Goal: Navigation & Orientation: Find specific page/section

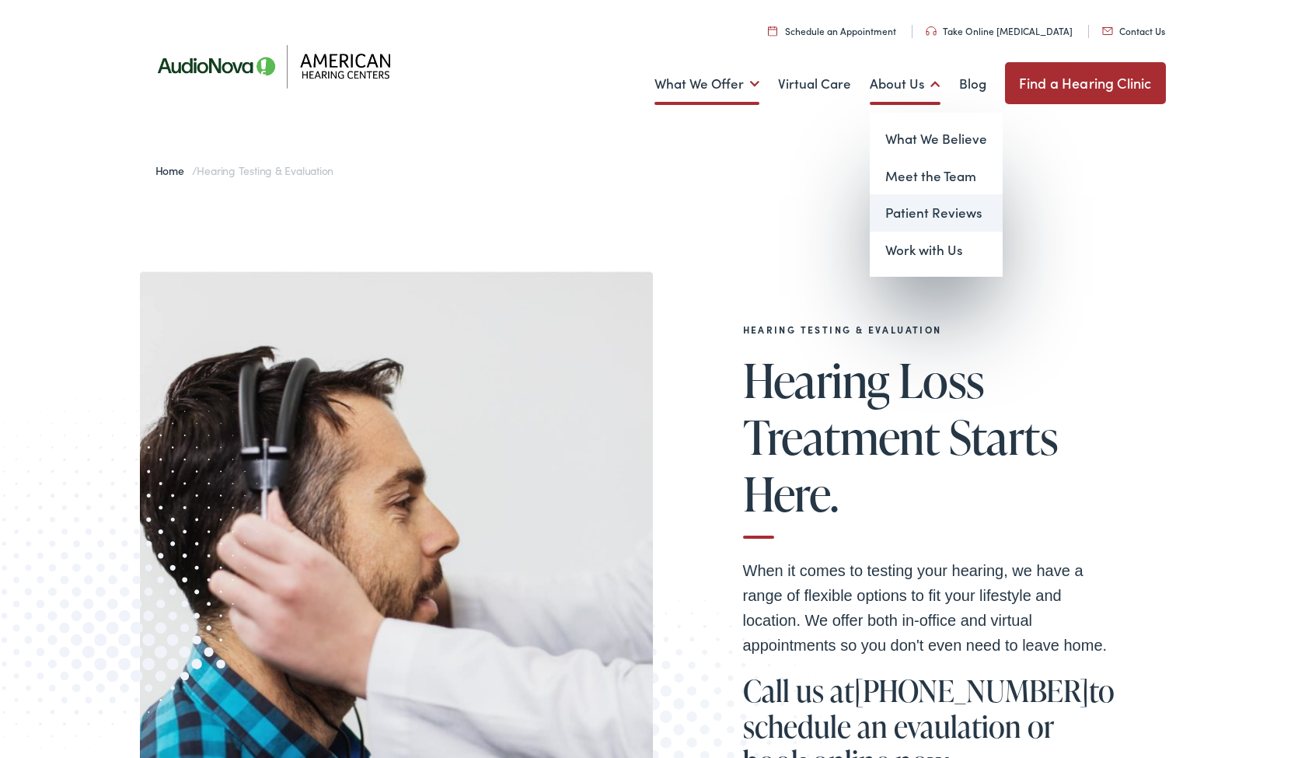
click at [912, 209] on link "Patient Reviews" at bounding box center [936, 212] width 133 height 37
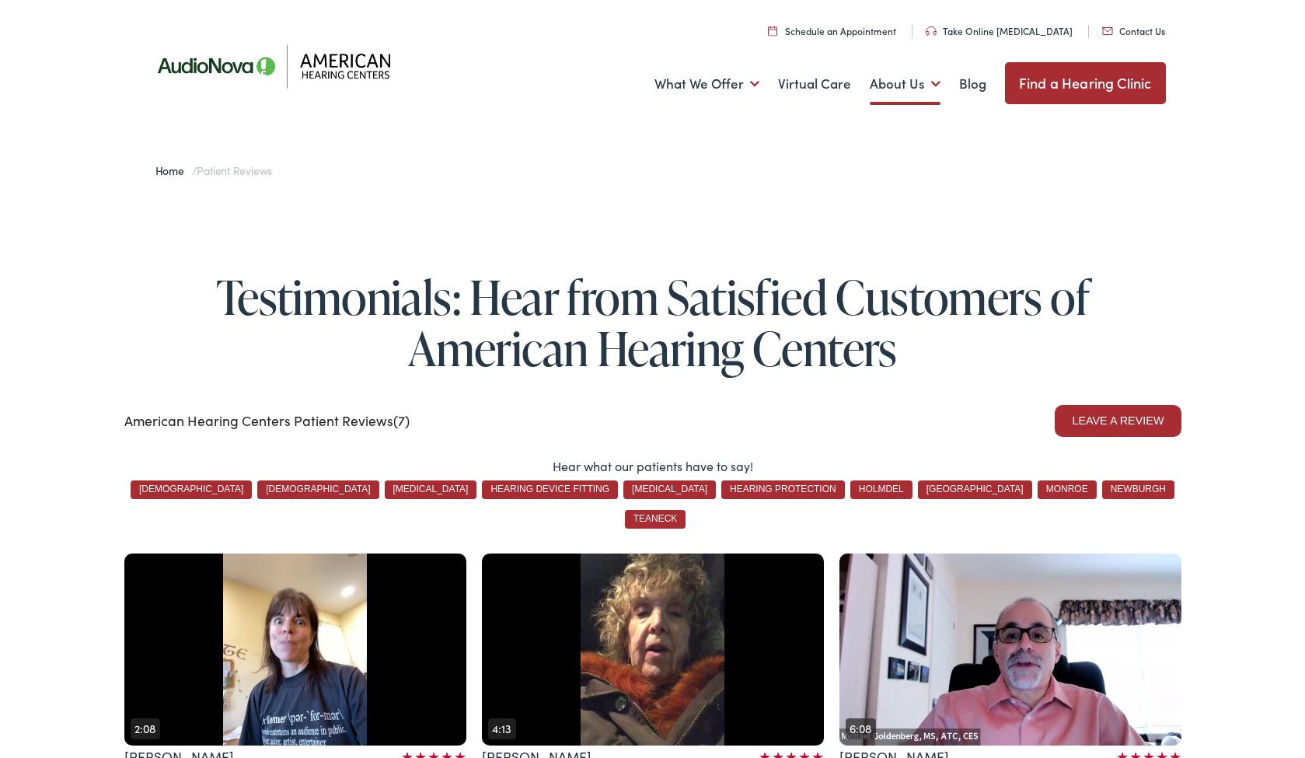
click at [1131, 30] on link "Contact Us" at bounding box center [1133, 30] width 63 height 13
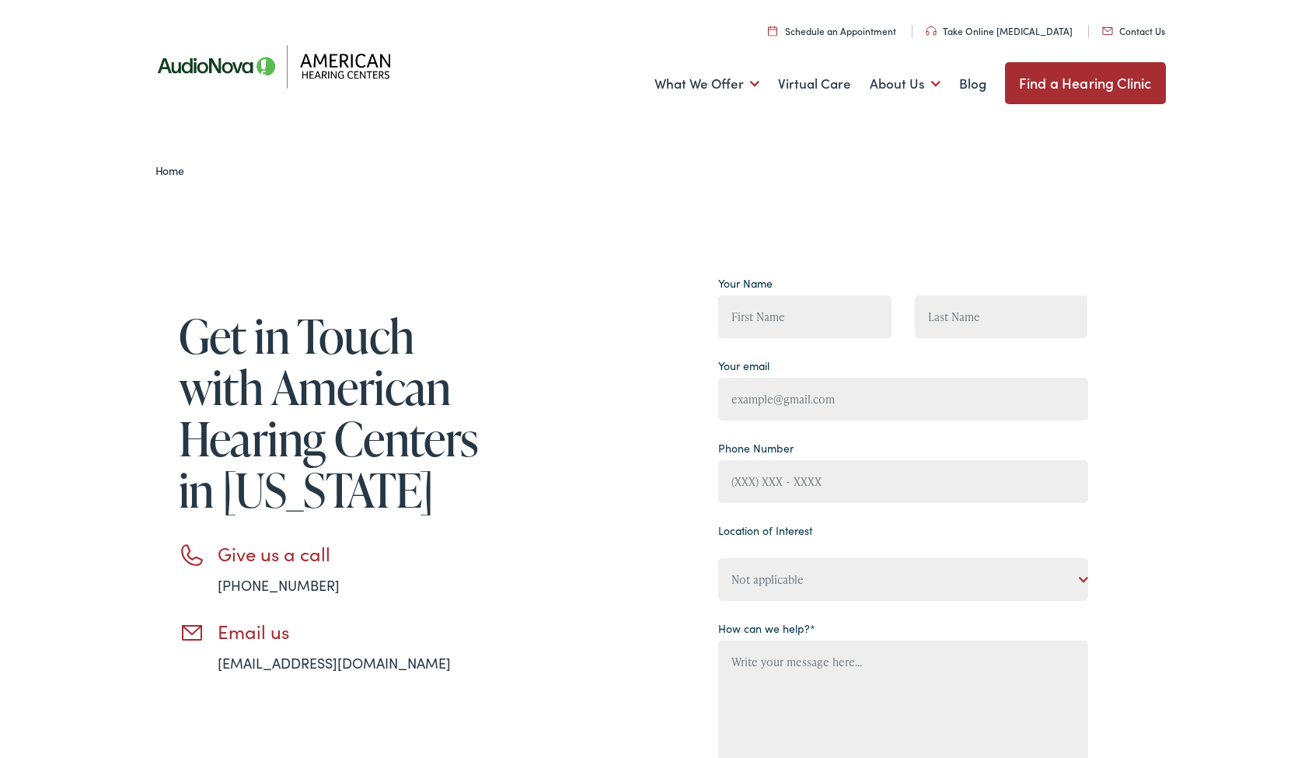
click at [1090, 81] on link "Find a Hearing Clinic" at bounding box center [1085, 83] width 161 height 42
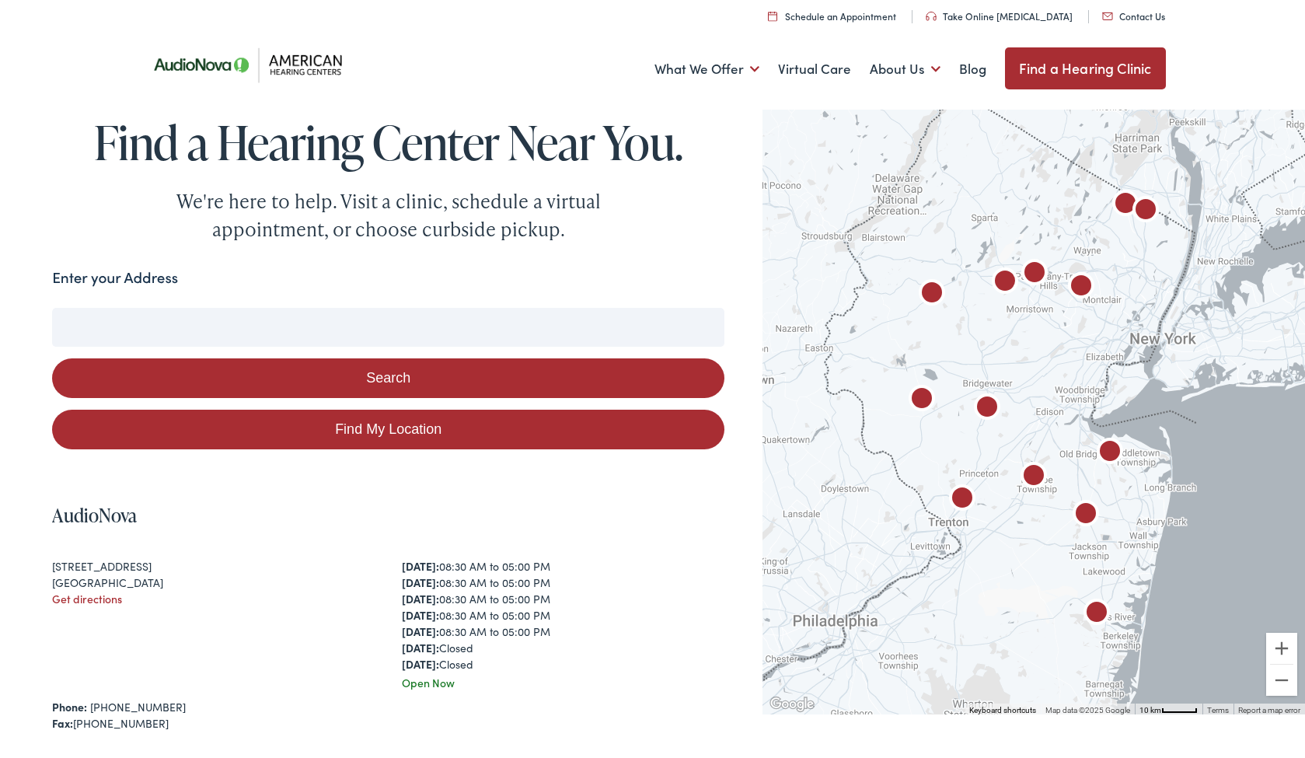
click at [275, 328] on input "Enter your Address" at bounding box center [388, 327] width 672 height 39
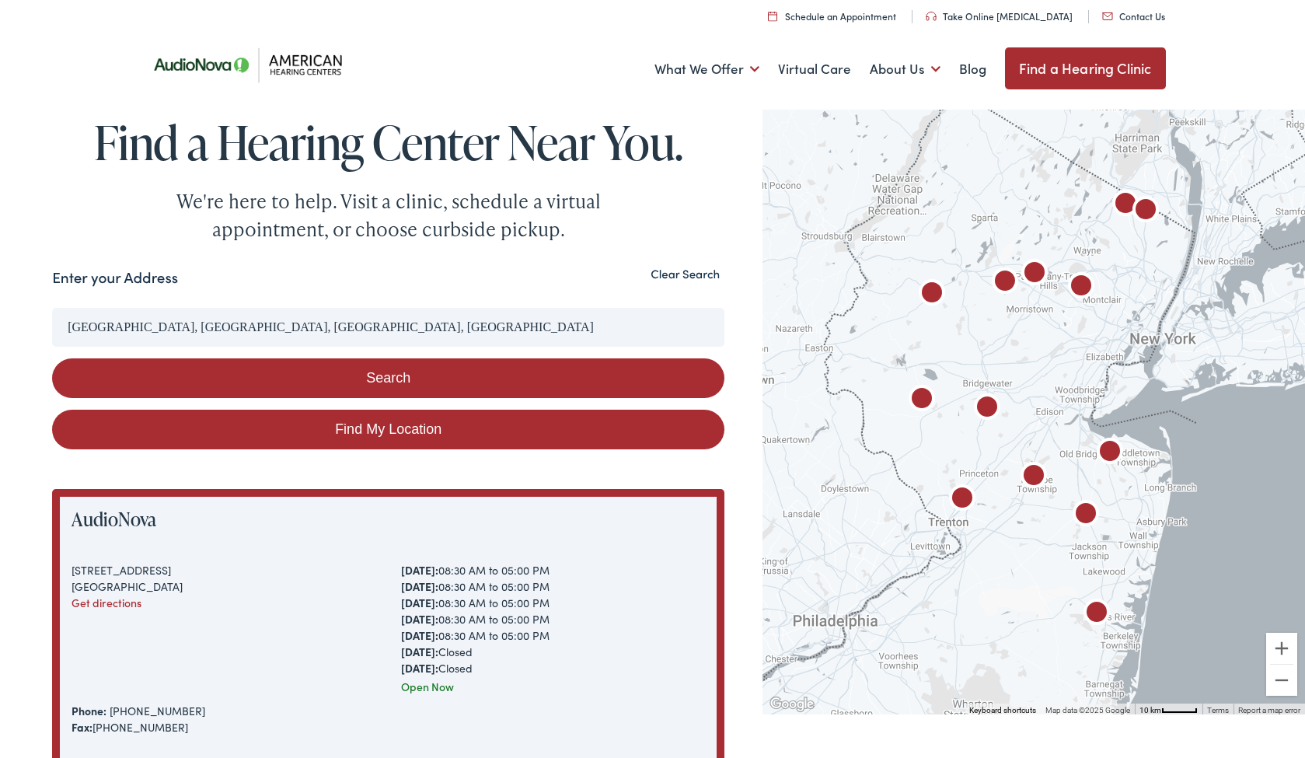
click at [393, 378] on button "Search" at bounding box center [388, 378] width 672 height 40
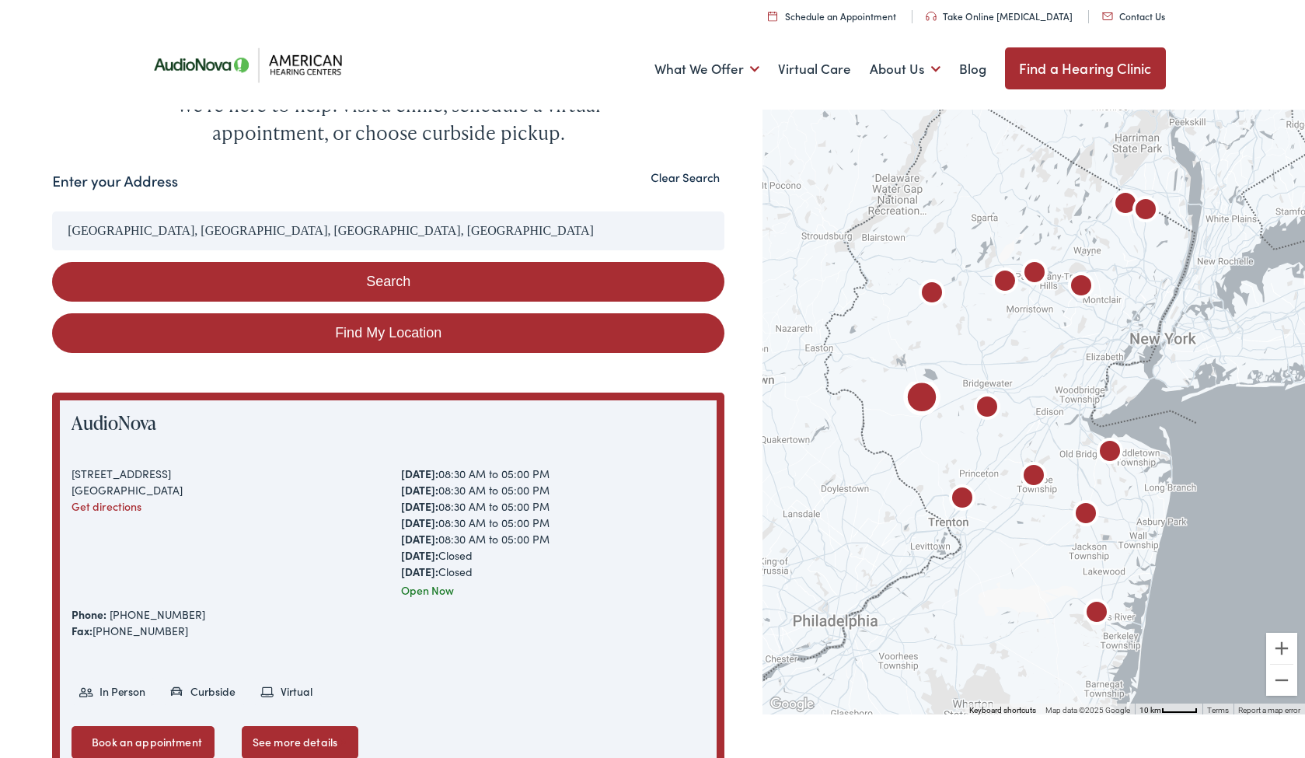
scroll to position [96, 0]
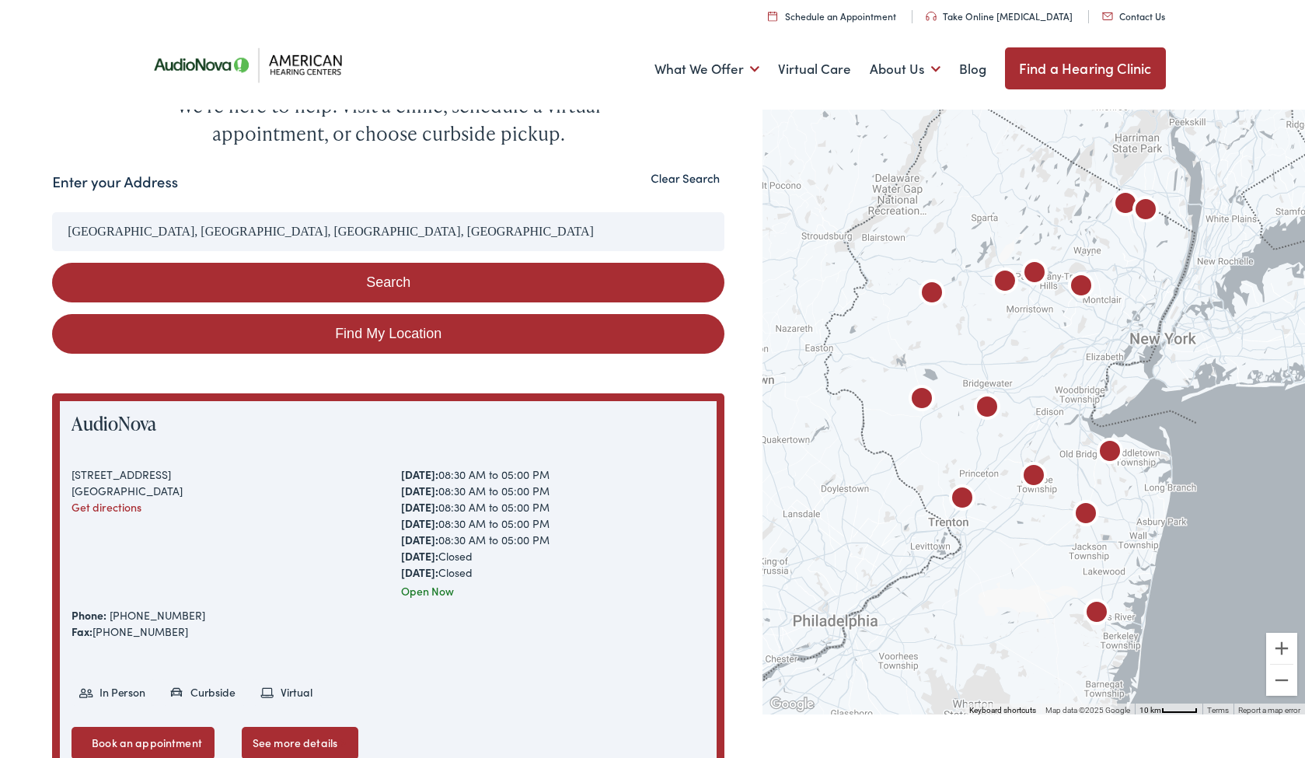
click at [389, 336] on link "Find My Location" at bounding box center [388, 334] width 672 height 40
type input "Tinton Falls, New Jersey"
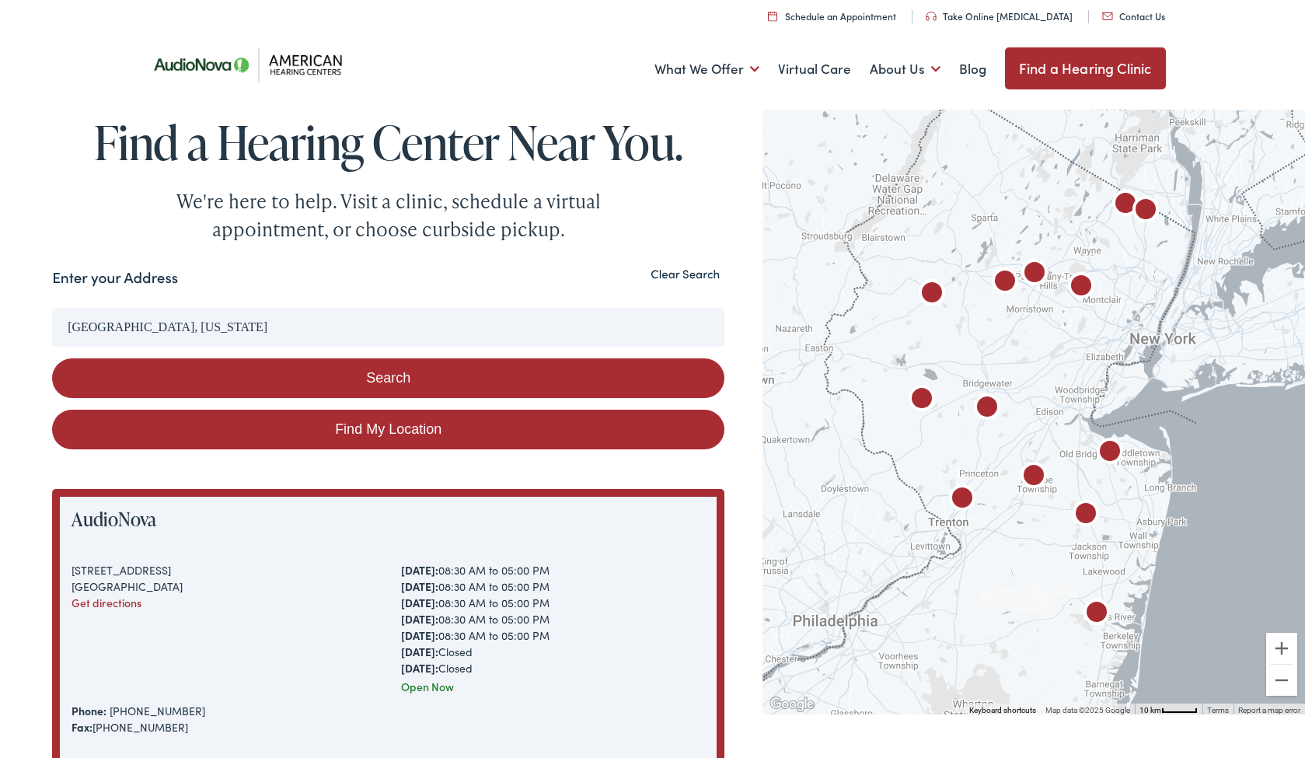
click at [382, 371] on button "Search" at bounding box center [388, 378] width 672 height 40
click at [383, 375] on button "Search" at bounding box center [388, 378] width 672 height 40
click at [696, 274] on button "Clear Search" at bounding box center [685, 274] width 78 height 15
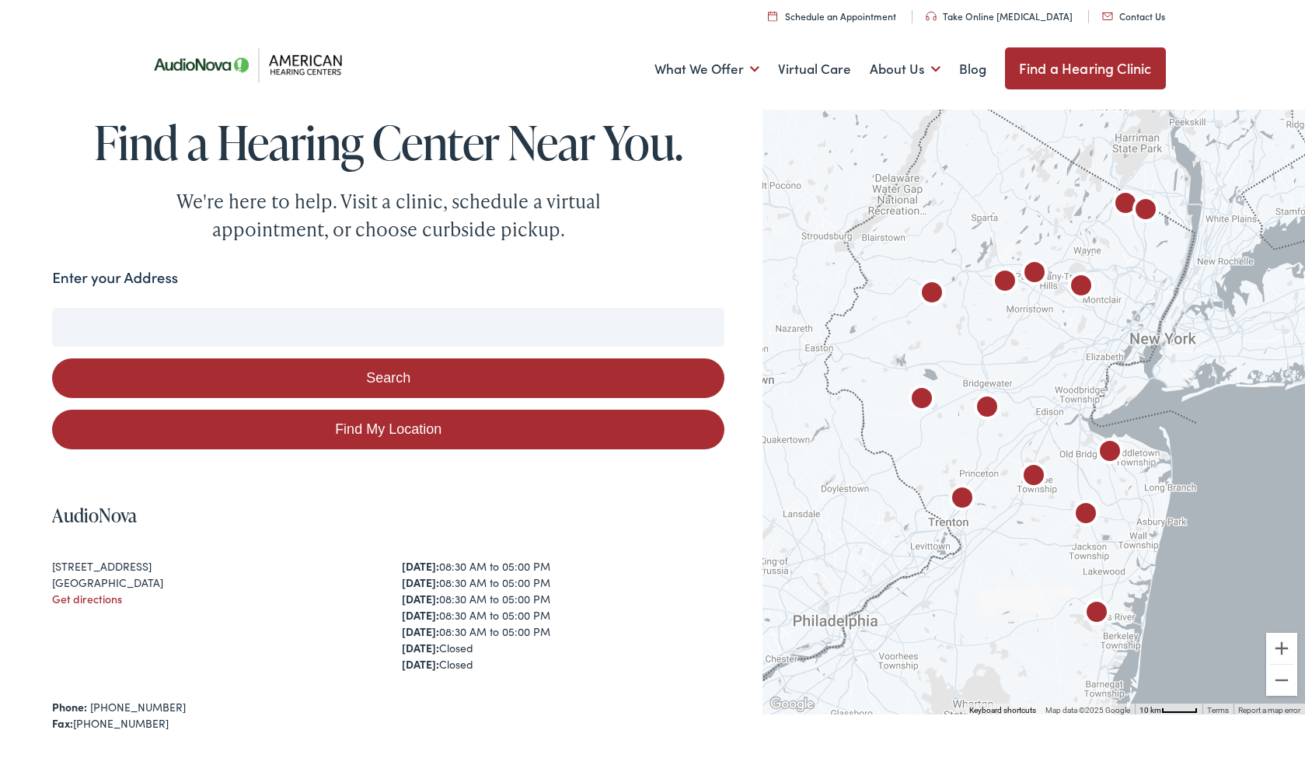
click at [1084, 511] on img "AudioNova" at bounding box center [1085, 515] width 37 height 37
